Goal: Transaction & Acquisition: Book appointment/travel/reservation

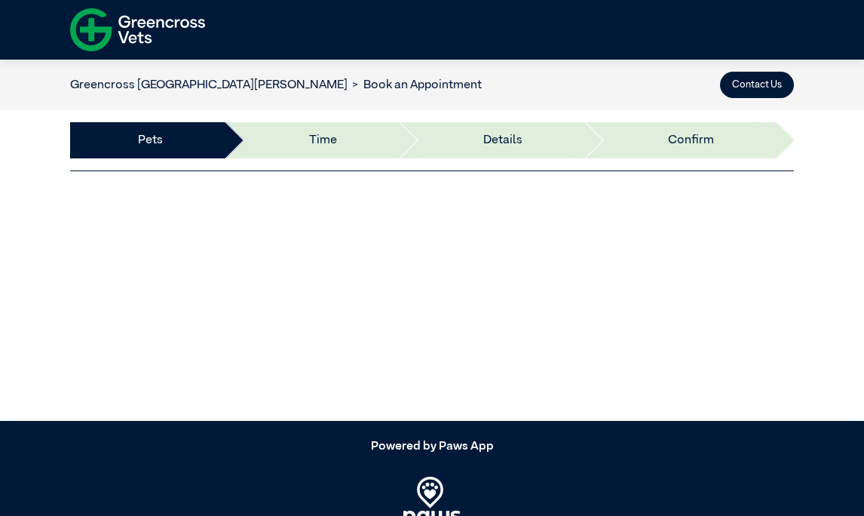
select select "*****"
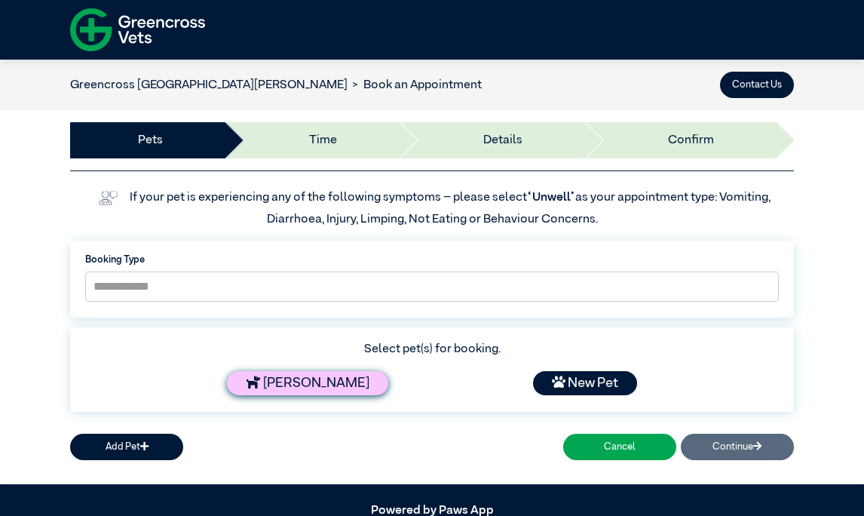
click at [299, 388] on div "[PERSON_NAME]" at bounding box center [307, 383] width 161 height 24
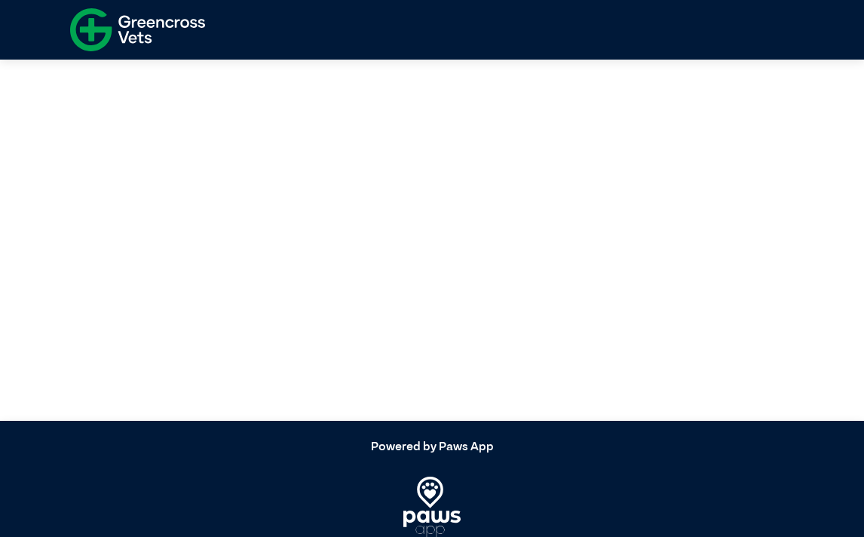
select select "*****"
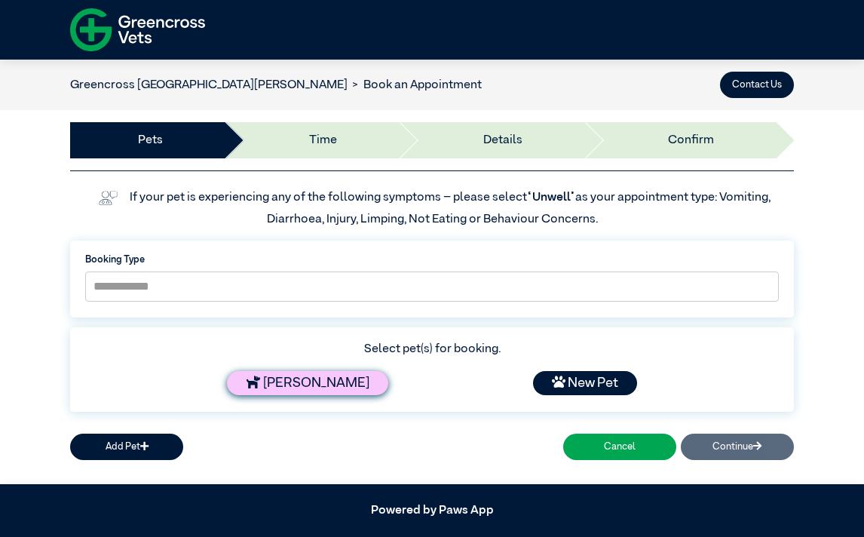
click at [314, 388] on div "[PERSON_NAME]" at bounding box center [307, 383] width 161 height 24
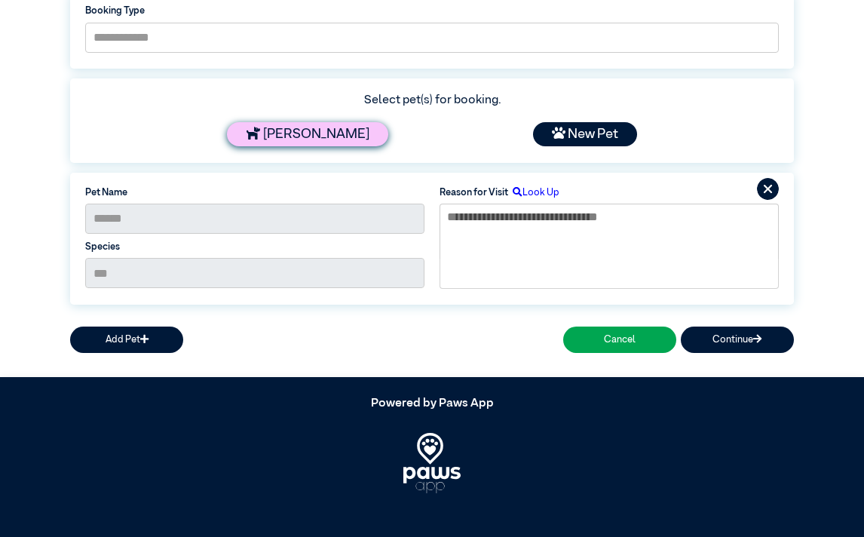
scroll to position [250, 0]
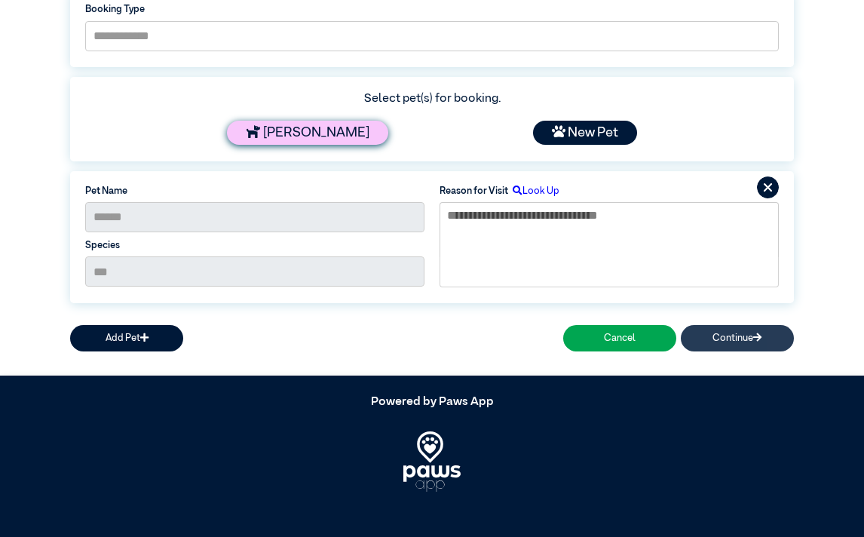
click at [721, 342] on button "Continue" at bounding box center [737, 338] width 113 height 26
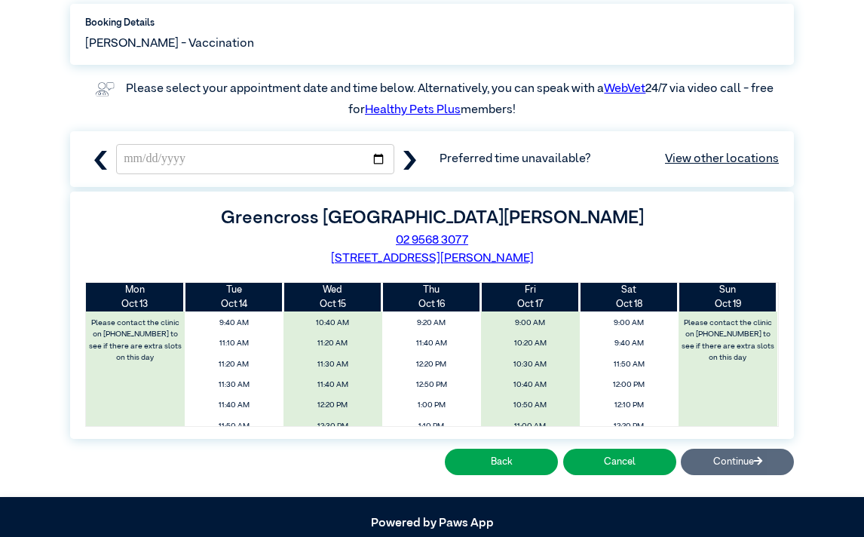
scroll to position [185, 0]
click at [773, 321] on div "Mon Oct 13 Tue Oct 14 Wed Oct 15 Thu Oct 16 Fri Oct 17 Sat Oct 18 Sun Oct 19 9:…" at bounding box center [432, 354] width 694 height 145
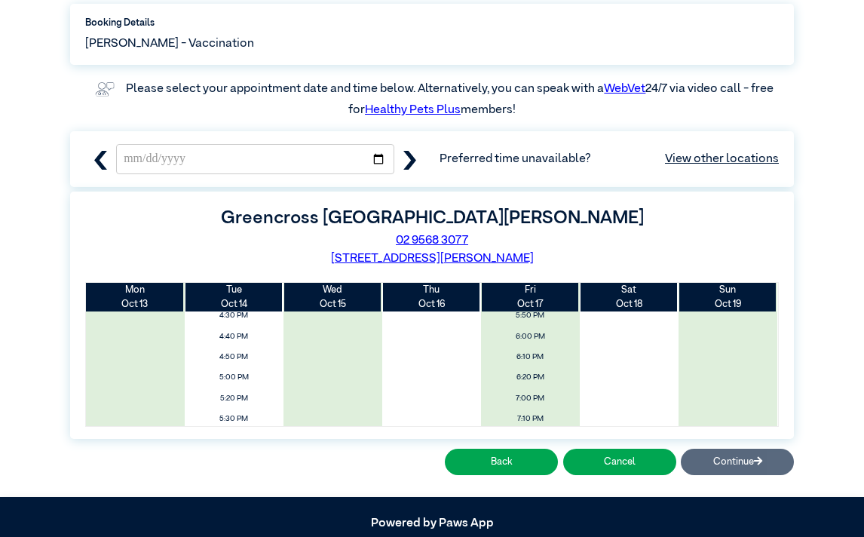
scroll to position [683, 0]
click at [751, 455] on div "Back Cancel Continue" at bounding box center [432, 462] width 724 height 36
click at [734, 467] on div "Back Cancel Continue" at bounding box center [432, 462] width 724 height 36
click at [735, 465] on div "Back Cancel Continue" at bounding box center [432, 462] width 724 height 36
click at [741, 464] on div "Back Cancel Continue" at bounding box center [432, 462] width 724 height 36
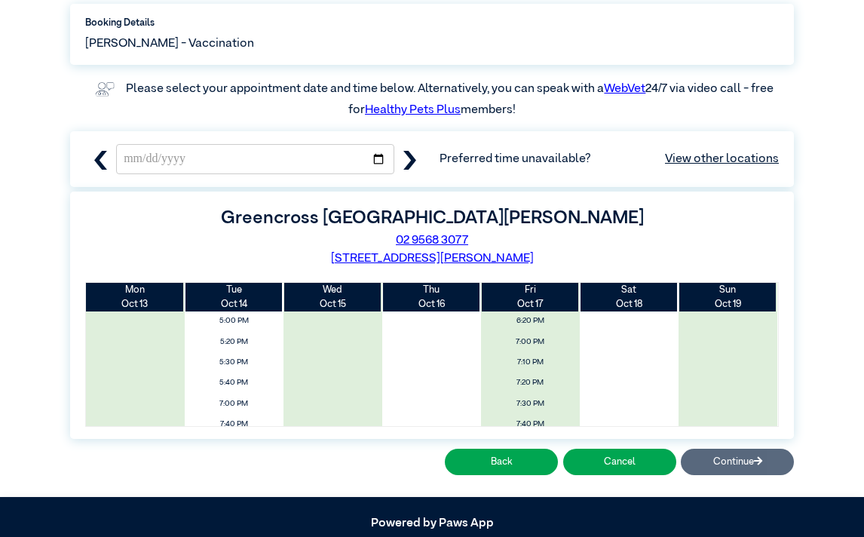
click at [761, 462] on div "Back Cancel Continue" at bounding box center [432, 462] width 724 height 36
click at [411, 162] on icon "button" at bounding box center [410, 160] width 13 height 19
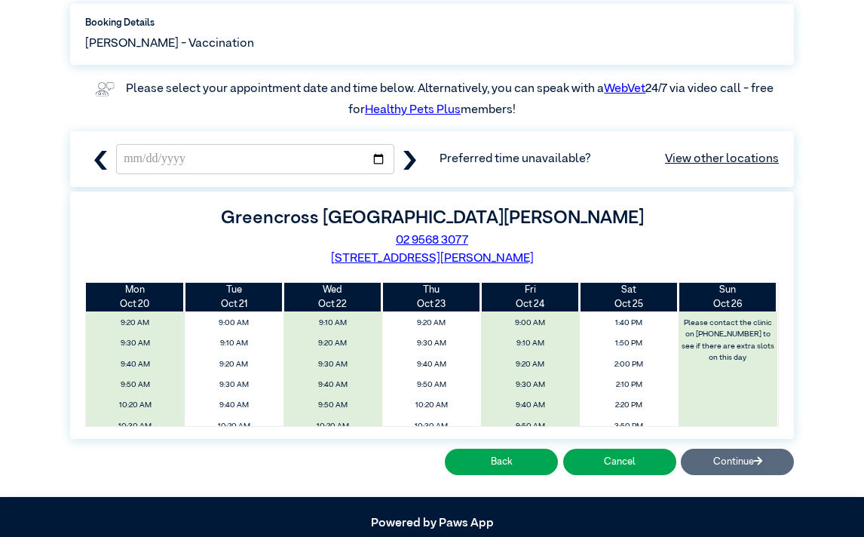
click at [408, 162] on icon "button" at bounding box center [410, 160] width 19 height 19
click at [106, 161] on icon "button" at bounding box center [100, 160] width 19 height 19
click at [411, 156] on icon "button" at bounding box center [410, 160] width 13 height 19
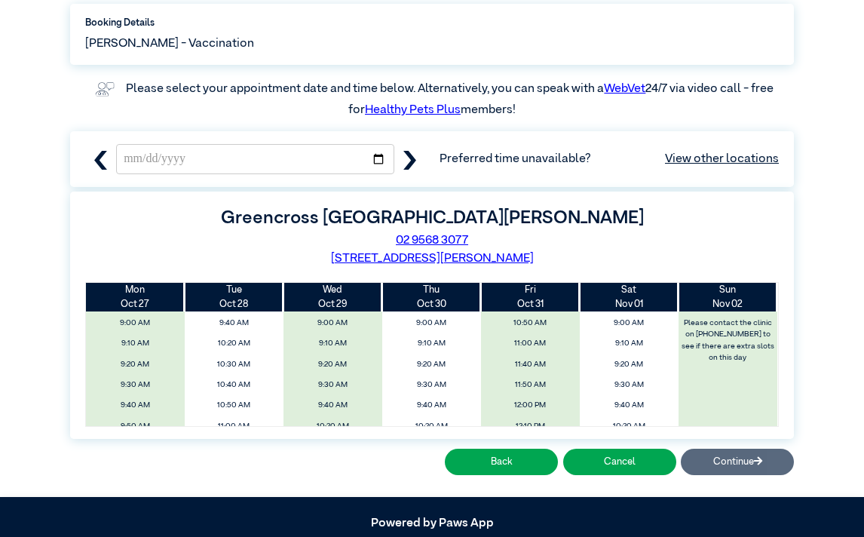
click at [109, 166] on icon "button" at bounding box center [100, 160] width 19 height 19
type input "**********"
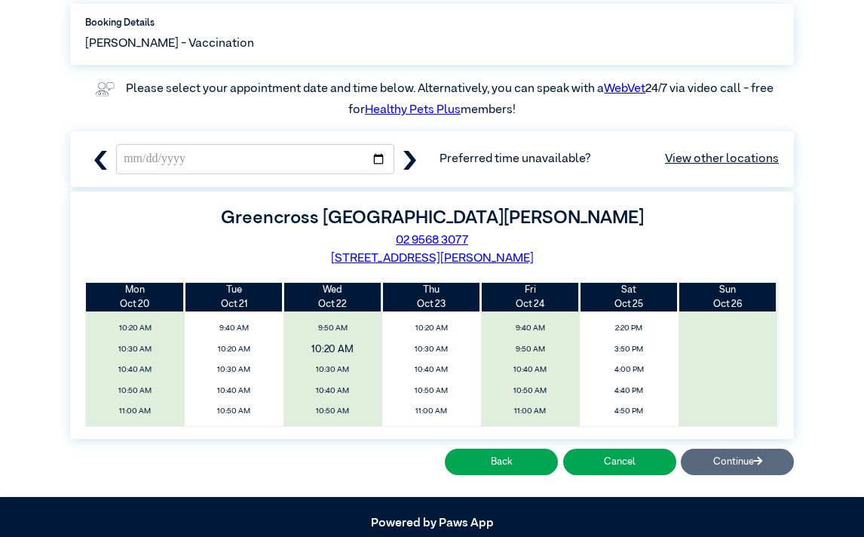
scroll to position [85, 0]
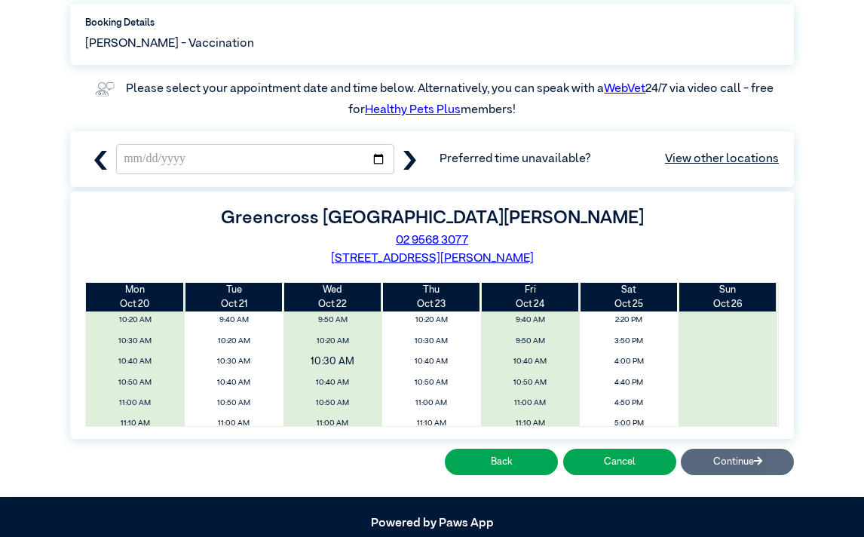
click at [336, 360] on span "10:30 AM" at bounding box center [333, 362] width 118 height 23
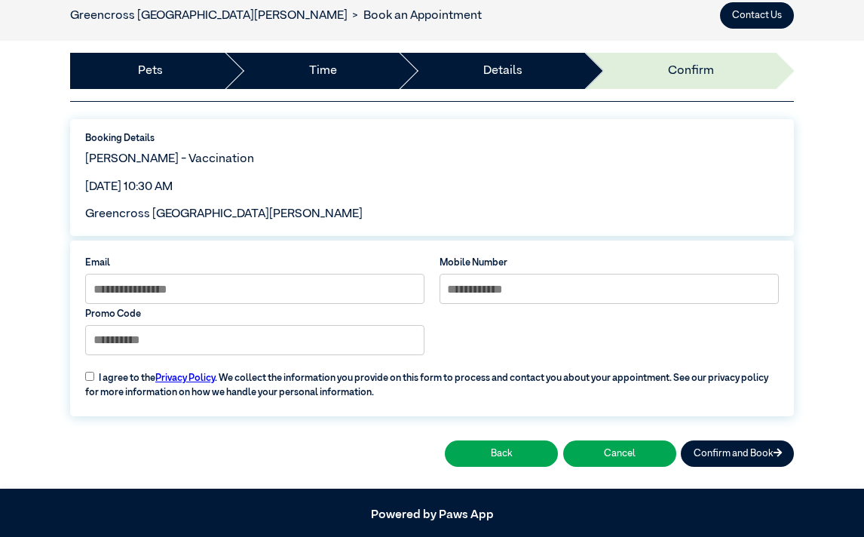
scroll to position [69, 0]
click at [723, 451] on button "Confirm and Book" at bounding box center [737, 454] width 113 height 26
